Goal: Information Seeking & Learning: Check status

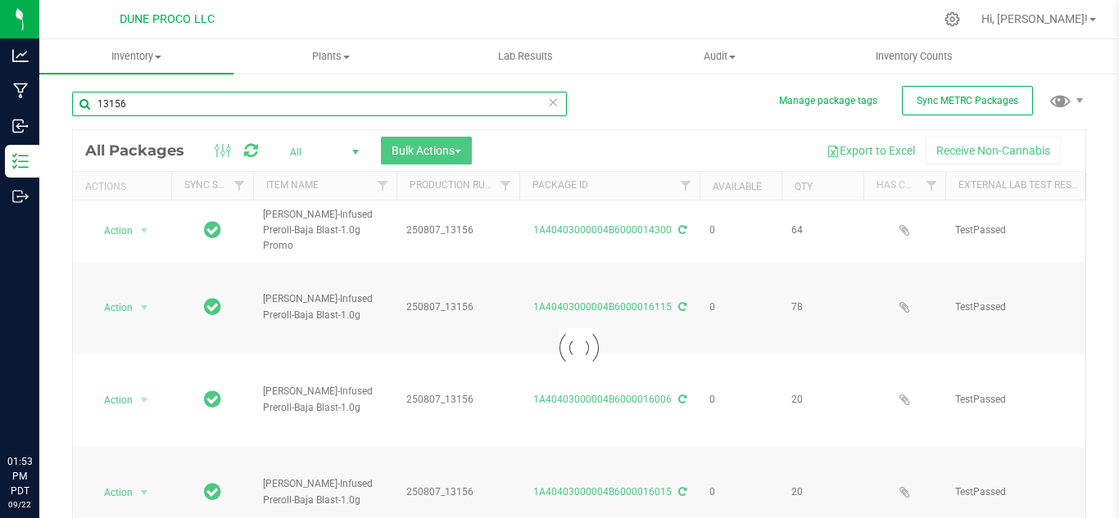
click at [153, 102] on input "13156" at bounding box center [319, 104] width 495 height 25
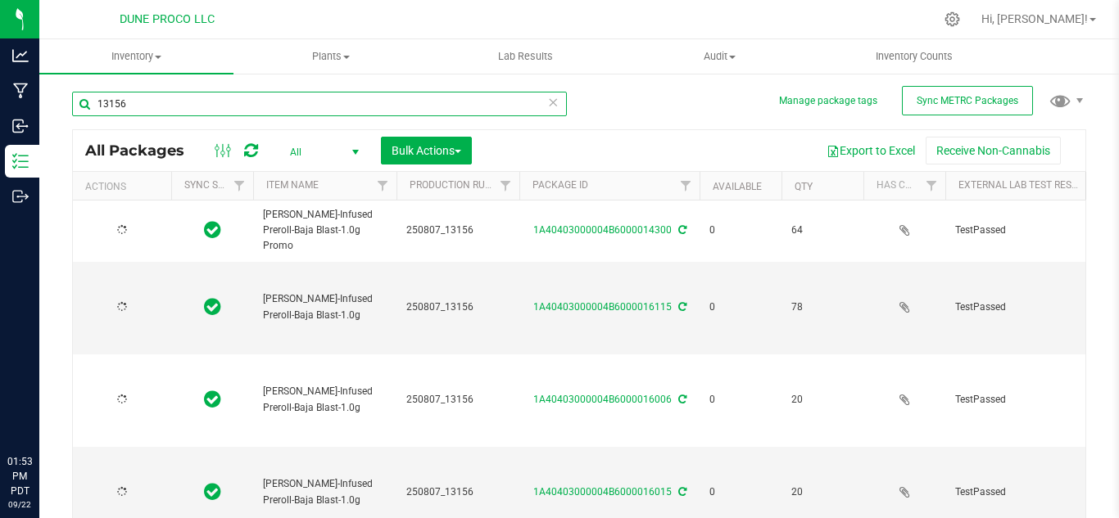
type input "1315"
type input "[DATE]"
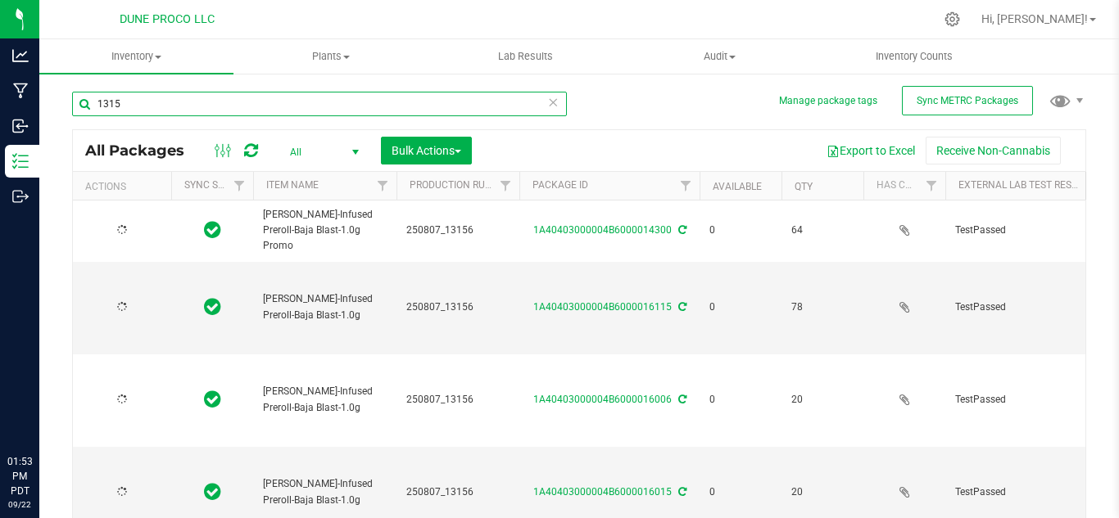
type input "[DATE]"
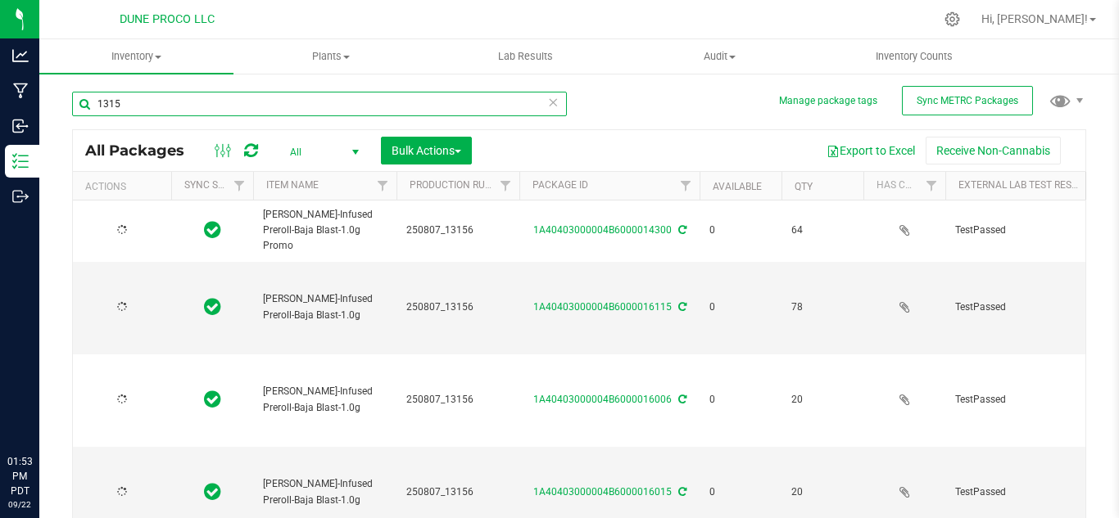
type input "[DATE]"
type input "1"
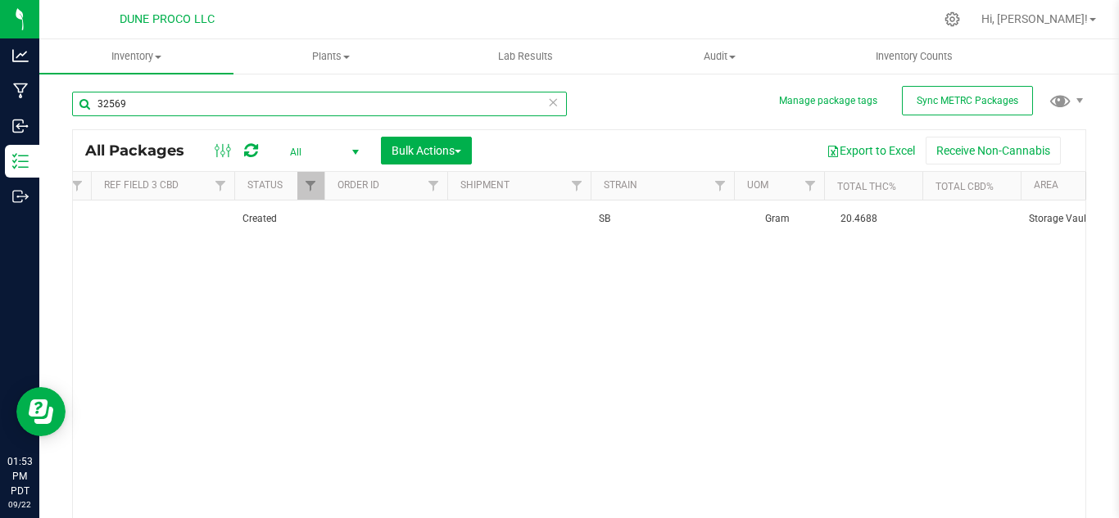
scroll to position [0, 1306]
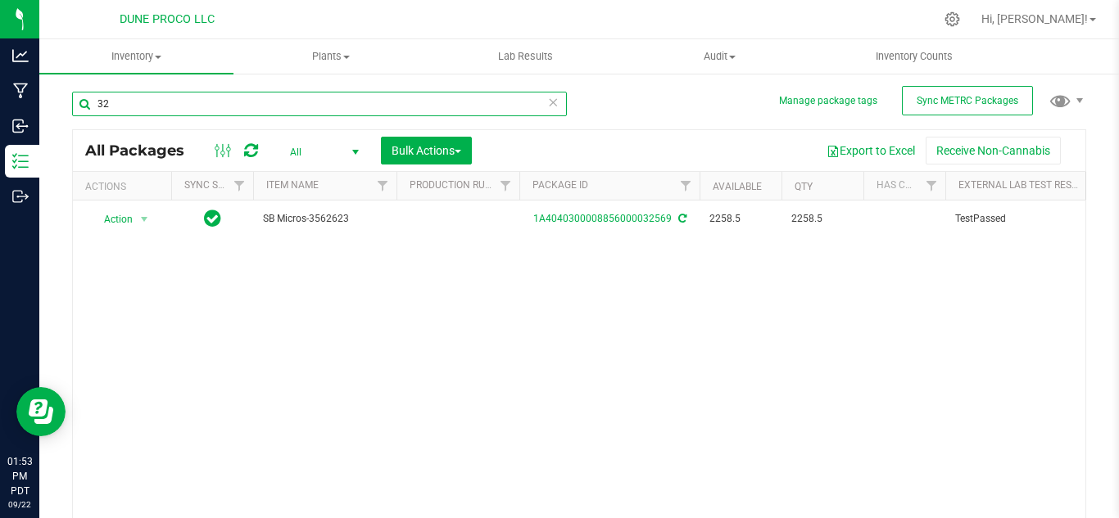
type input "3"
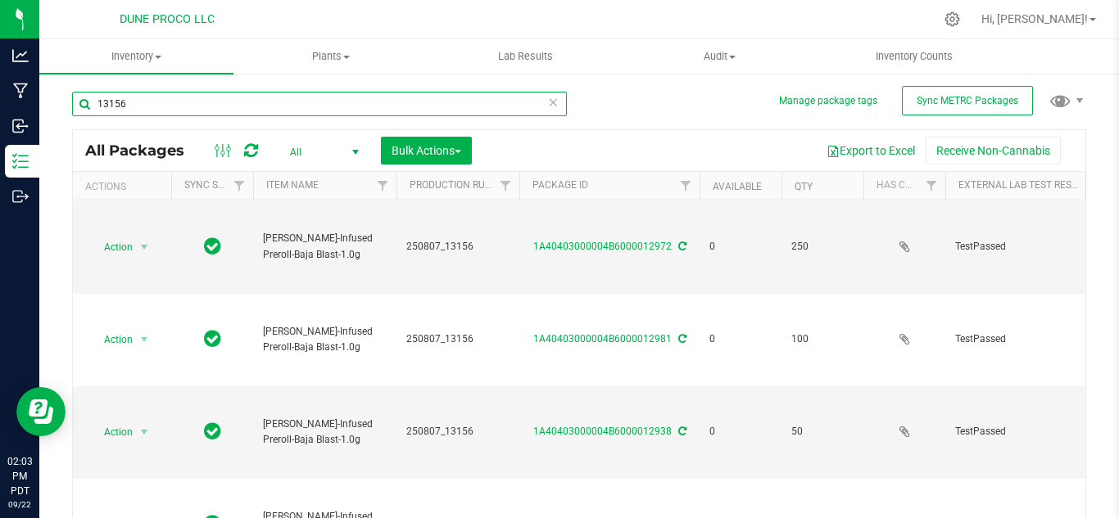
click at [260, 105] on input "13156" at bounding box center [319, 104] width 495 height 25
type input "14300"
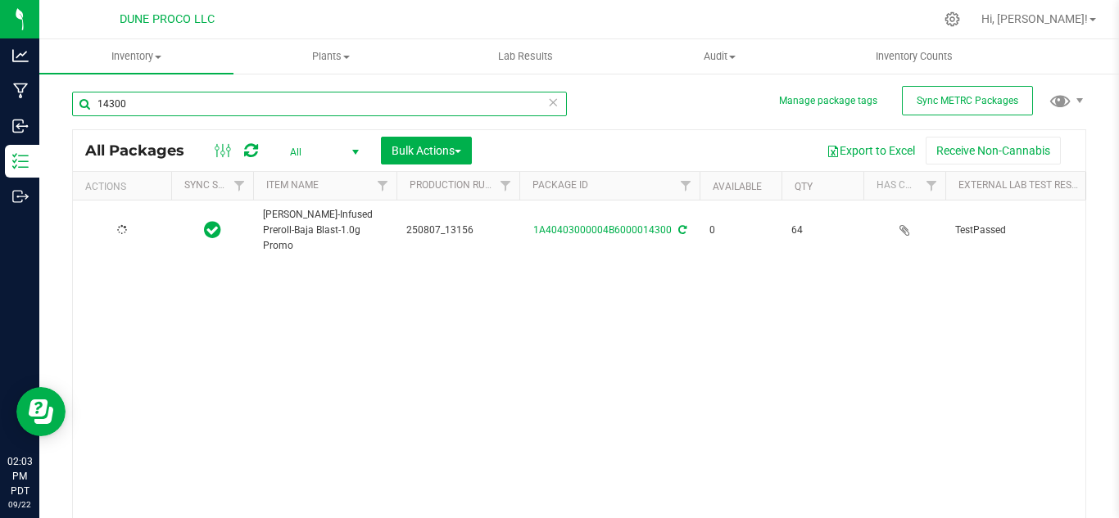
type input "[DATE]"
click at [238, 108] on input "14300" at bounding box center [319, 104] width 495 height 25
type input "1"
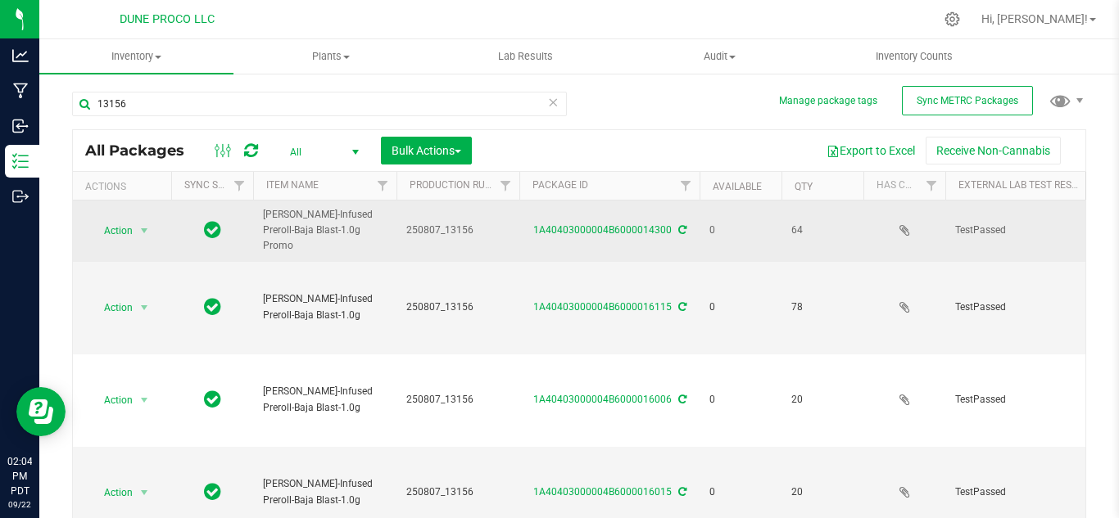
click at [430, 223] on span "250807_13156" at bounding box center [457, 231] width 103 height 16
click at [257, 112] on input "13156" at bounding box center [319, 104] width 495 height 25
paste input "250807_"
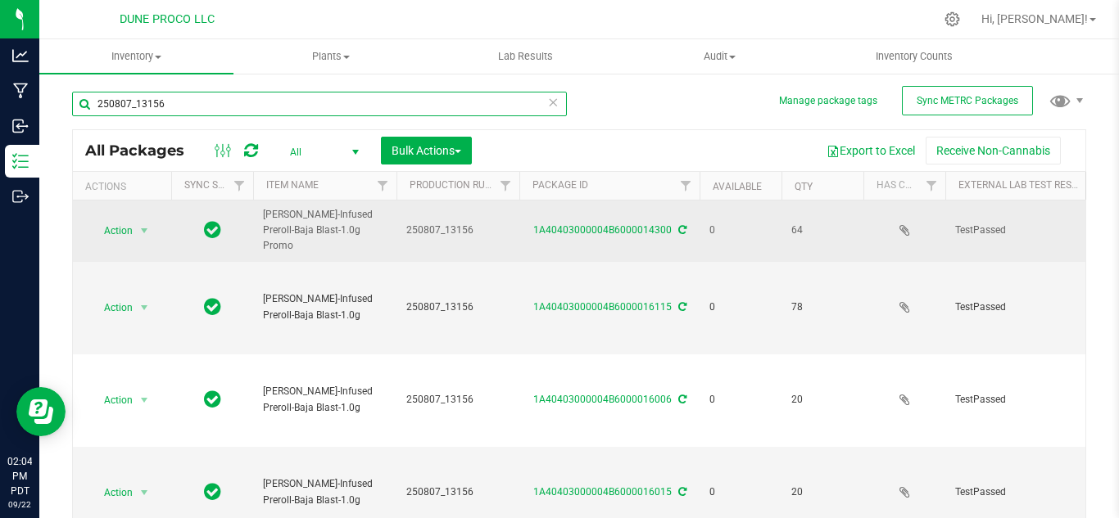
type input "250807_13156"
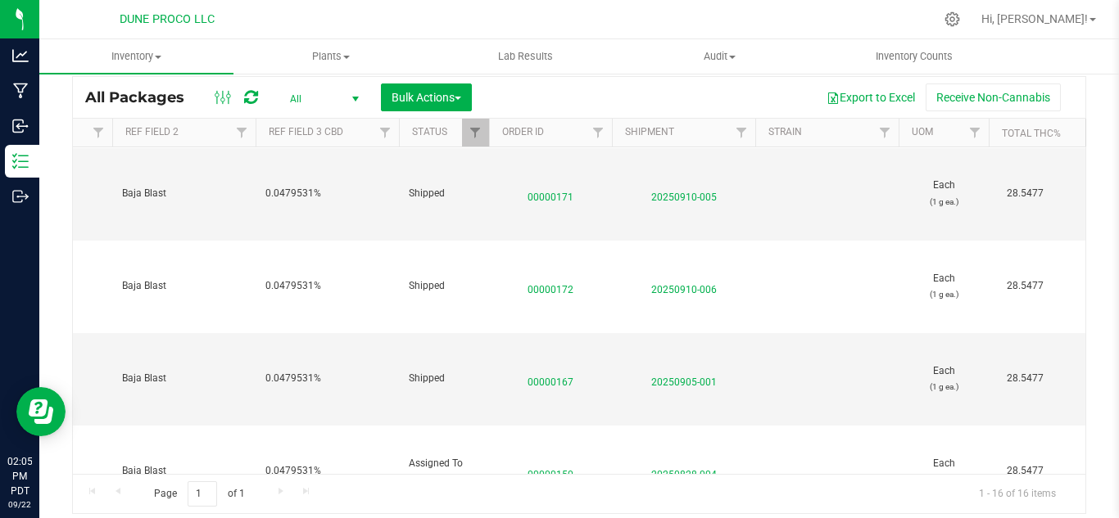
scroll to position [0, 1392]
